Goal: Task Accomplishment & Management: Manage account settings

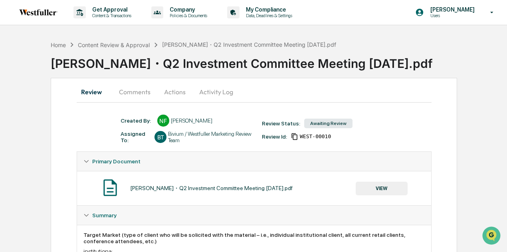
click at [136, 92] on button "Comments" at bounding box center [134, 91] width 44 height 19
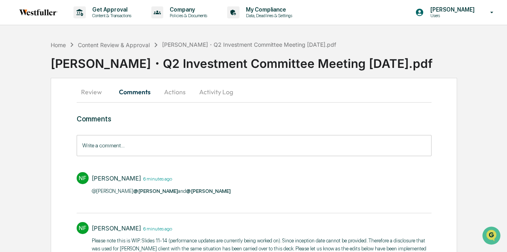
click at [170, 92] on button "Actions" at bounding box center [175, 91] width 36 height 19
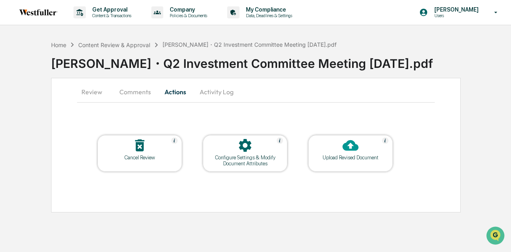
click at [130, 93] on button "Comments" at bounding box center [135, 91] width 44 height 19
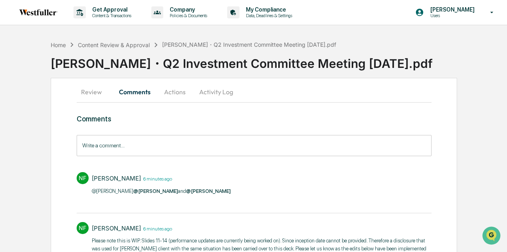
click at [99, 93] on button "Review" at bounding box center [95, 91] width 36 height 19
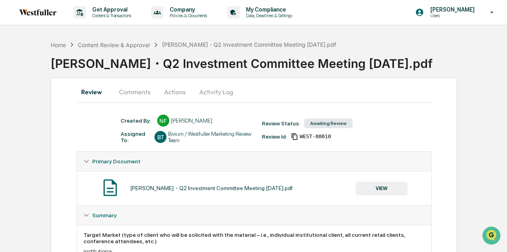
click at [385, 189] on button "VIEW" at bounding box center [381, 188] width 52 height 14
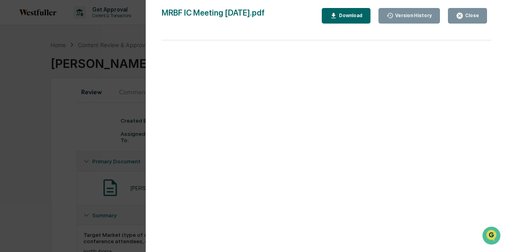
click at [416, 12] on div "Version History" at bounding box center [409, 16] width 46 height 8
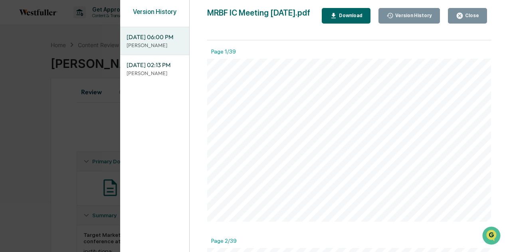
click at [345, 12] on button "Download" at bounding box center [345, 16] width 49 height 16
click at [460, 12] on icon "button" at bounding box center [459, 16] width 8 height 8
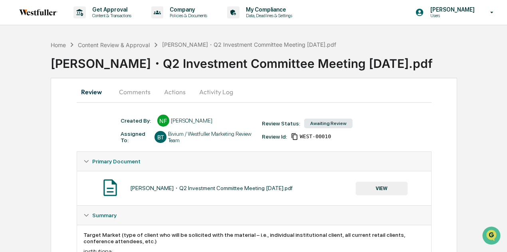
click at [124, 93] on button "Comments" at bounding box center [134, 91] width 44 height 19
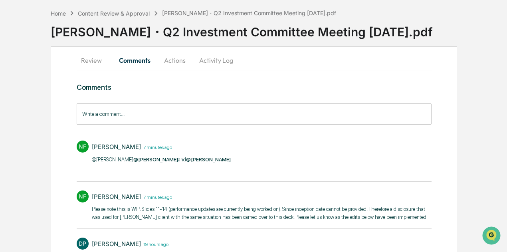
scroll to position [40, 0]
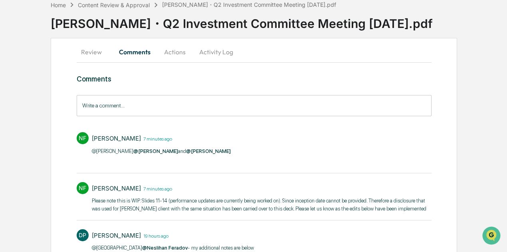
click at [99, 49] on button "Review" at bounding box center [95, 51] width 36 height 19
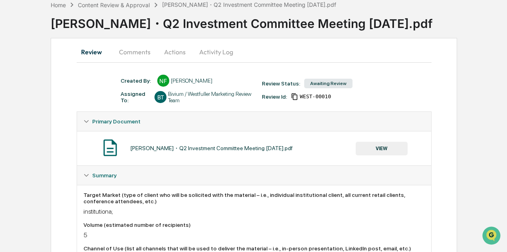
click at [126, 50] on button "Comments" at bounding box center [134, 51] width 44 height 19
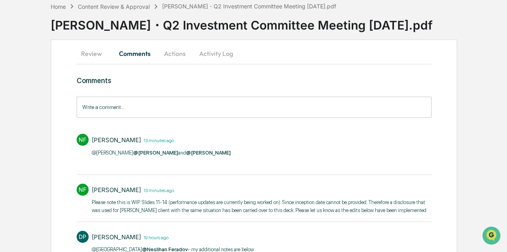
scroll to position [0, 0]
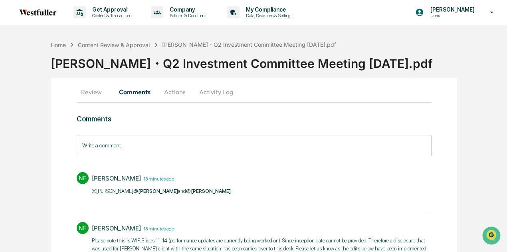
click at [99, 90] on button "Review" at bounding box center [95, 91] width 36 height 19
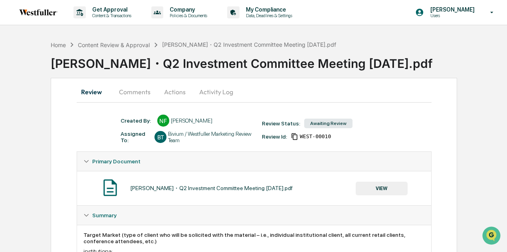
click at [379, 195] on button "VIEW" at bounding box center [381, 188] width 52 height 14
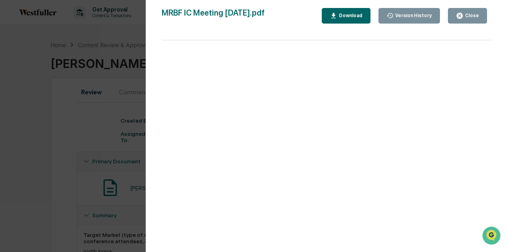
click at [415, 13] on div "Version History" at bounding box center [412, 16] width 38 height 6
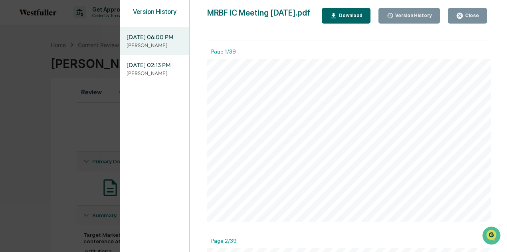
click at [170, 69] on span "09/23/2025, 02:13 PM" at bounding box center [154, 65] width 56 height 9
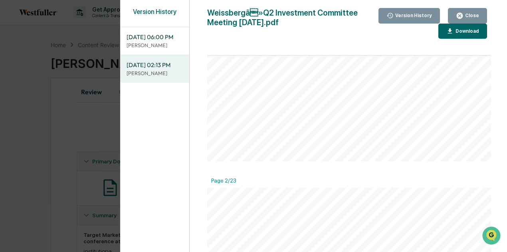
scroll to position [40, 0]
click at [467, 14] on div "Close" at bounding box center [471, 16] width 16 height 6
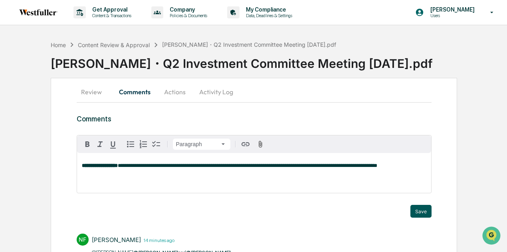
click at [422, 209] on button "Save" at bounding box center [420, 211] width 21 height 13
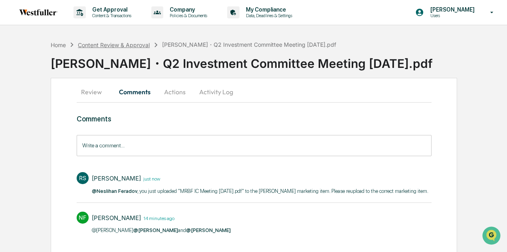
click at [137, 45] on div "Content Review & Approval" at bounding box center [114, 44] width 72 height 7
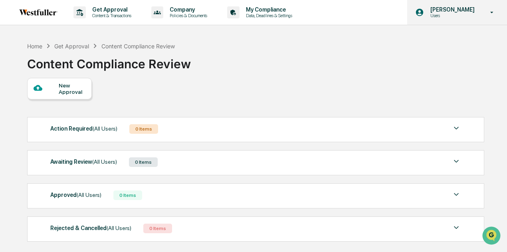
click at [455, 12] on p "[PERSON_NAME]" at bounding box center [451, 9] width 55 height 6
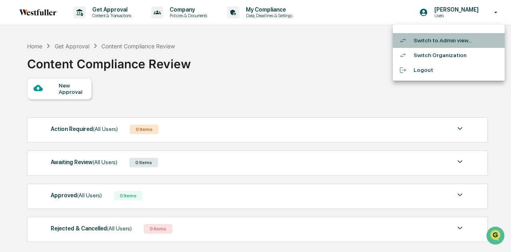
click at [445, 39] on li "Switch to Admin view..." at bounding box center [448, 40] width 112 height 15
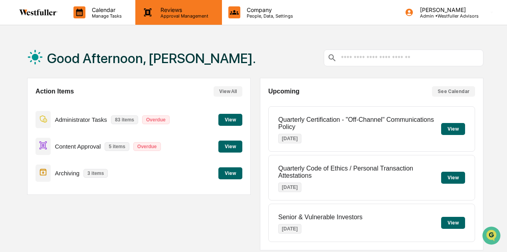
click at [167, 18] on div "Reviews Approval Management" at bounding box center [178, 12] width 86 height 25
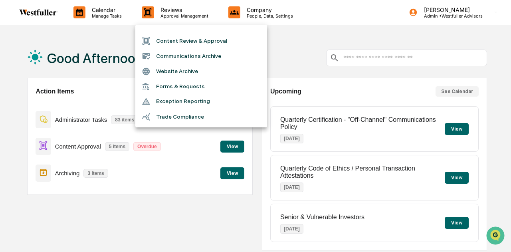
click at [165, 41] on li "Content Review & Approval" at bounding box center [201, 40] width 132 height 15
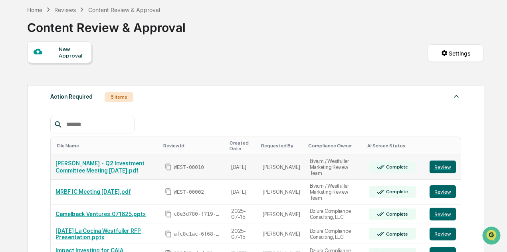
scroll to position [40, 0]
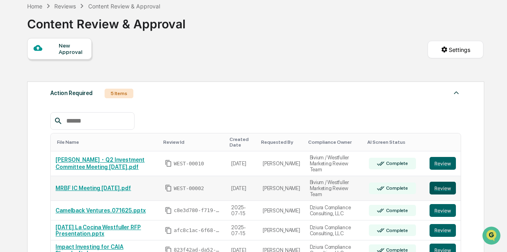
click at [447, 184] on button "Review" at bounding box center [442, 187] width 26 height 13
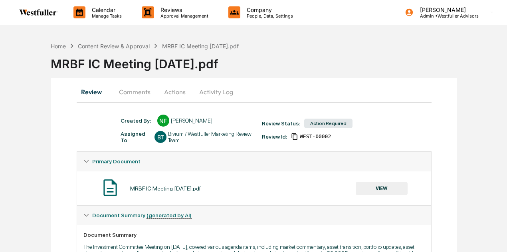
click at [130, 89] on button "Comments" at bounding box center [134, 91] width 44 height 19
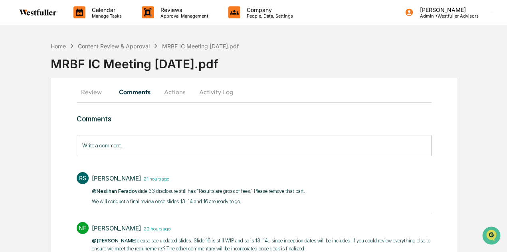
click at [101, 87] on button "Review" at bounding box center [95, 91] width 36 height 19
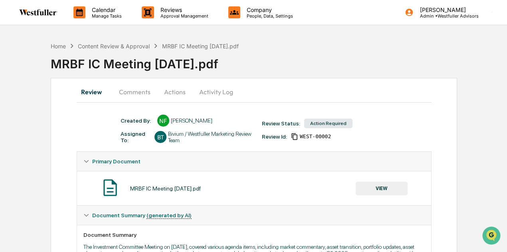
click at [396, 184] on button "VIEW" at bounding box center [381, 188] width 52 height 14
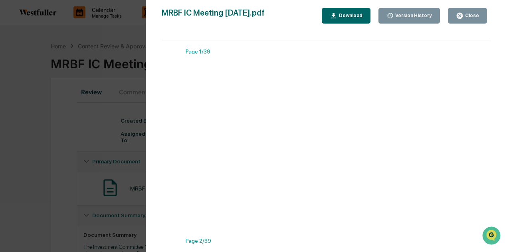
click at [434, 11] on button "Version History" at bounding box center [409, 16] width 62 height 16
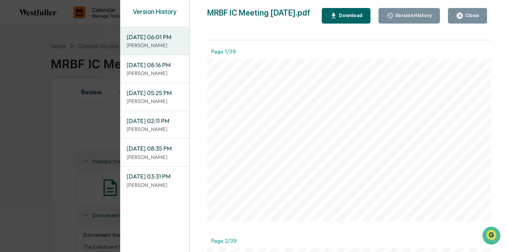
click at [466, 17] on div "Close" at bounding box center [471, 16] width 16 height 6
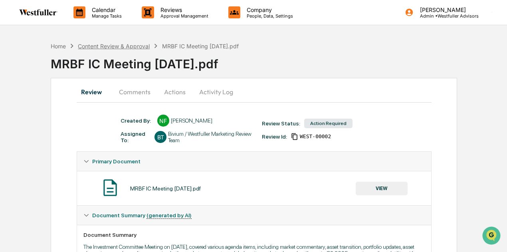
click at [125, 46] on div "Content Review & Approval" at bounding box center [114, 46] width 72 height 7
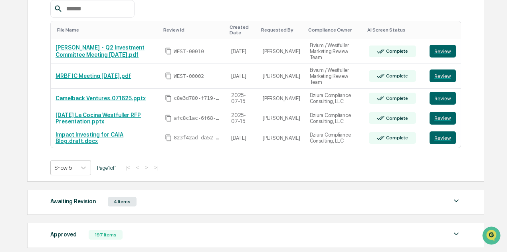
scroll to position [160, 0]
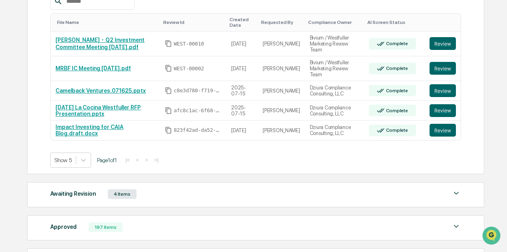
click at [101, 227] on div "Approved 197 Items File Name Review Id Created Date Requested By Compliance Own…" at bounding box center [255, 227] width 457 height 25
click at [112, 222] on div "197 Items" at bounding box center [106, 227] width 34 height 10
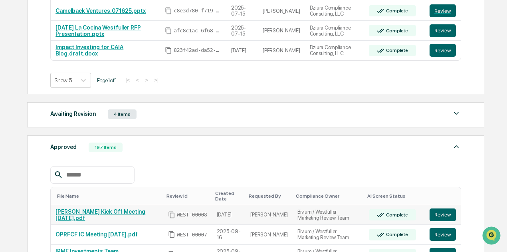
scroll to position [399, 0]
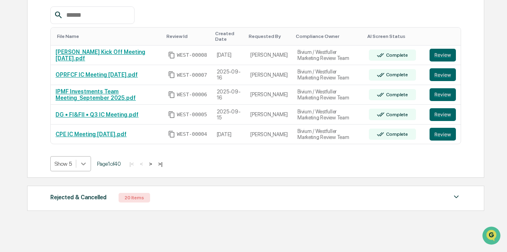
click at [86, 160] on icon at bounding box center [83, 164] width 8 height 8
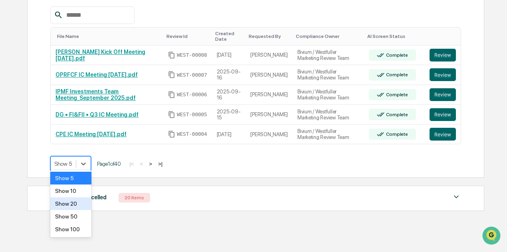
click at [73, 205] on div "Show 20" at bounding box center [70, 203] width 41 height 13
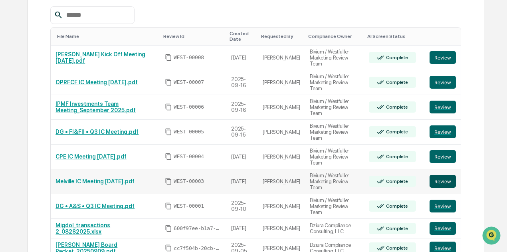
click at [445, 175] on button "Review" at bounding box center [442, 181] width 26 height 13
